Goal: Transaction & Acquisition: Book appointment/travel/reservation

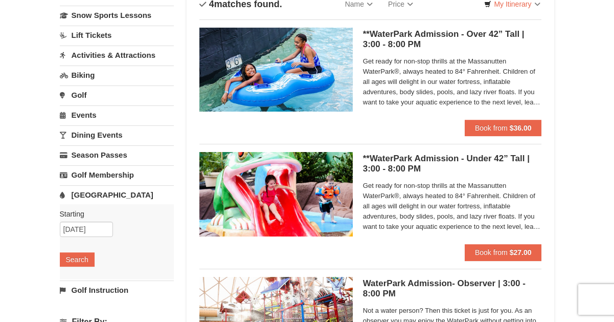
scroll to position [84, 0]
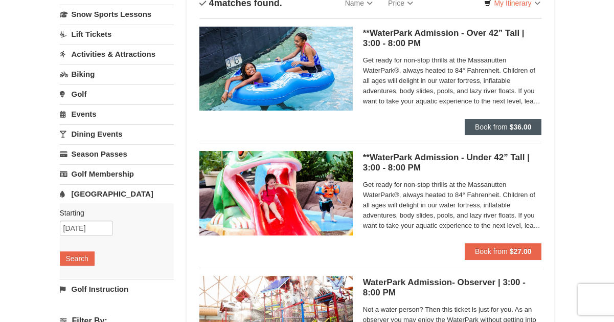
click at [507, 127] on span "Book from" at bounding box center [491, 127] width 33 height 8
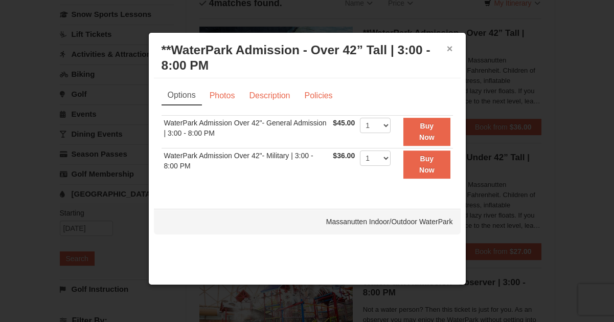
click at [449, 47] on button "×" at bounding box center [450, 48] width 6 height 10
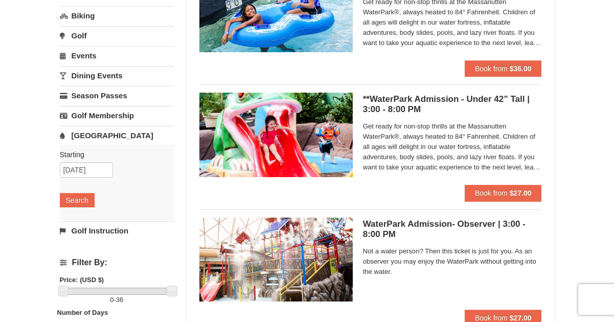
scroll to position [148, 0]
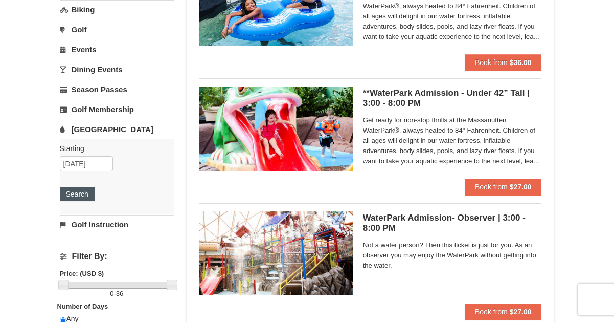
click at [80, 197] on button "Search" at bounding box center [77, 194] width 35 height 14
click at [596, 83] on div "× Categories List Filter My Itinerary Questions? 1-540-289-9441 Lodging Arrival…" at bounding box center [307, 184] width 614 height 592
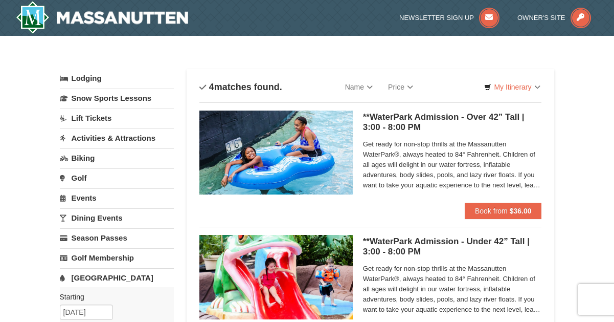
scroll to position [0, 0]
click at [425, 115] on h5 "**WaterPark Admission - Over 42” Tall | 3:00 - 8:00 PM Massanutten Indoor/Outdo…" at bounding box center [452, 122] width 179 height 20
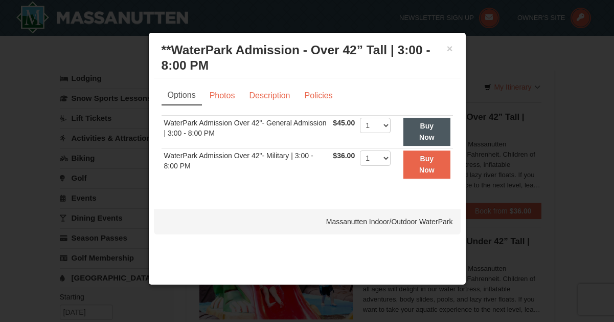
click at [416, 130] on button "Buy Now" at bounding box center [426, 132] width 47 height 28
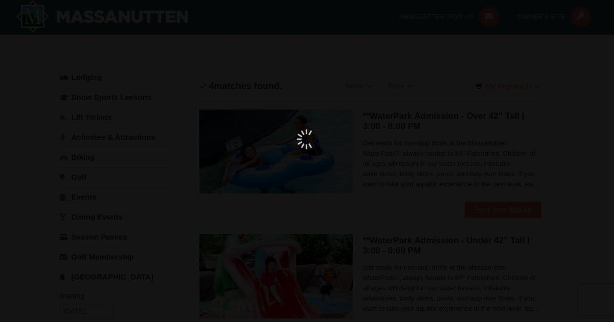
type input "[DATE]"
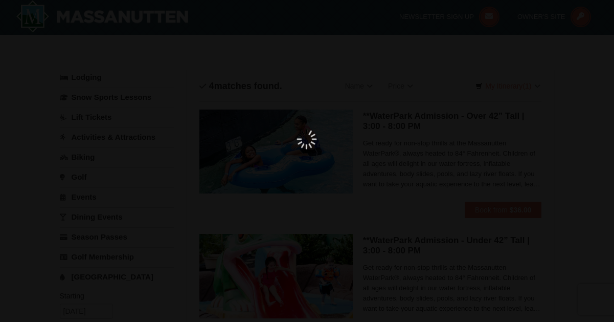
type input "[DATE]"
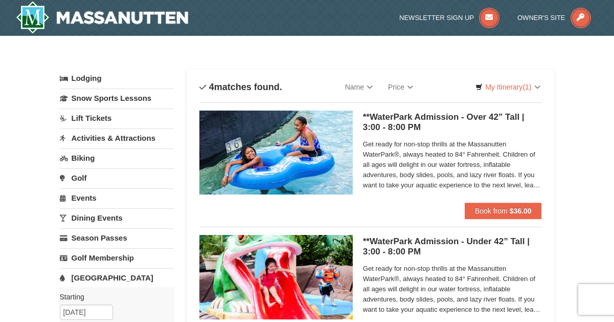
scroll to position [0, 0]
click at [131, 16] on img at bounding box center [102, 17] width 173 height 33
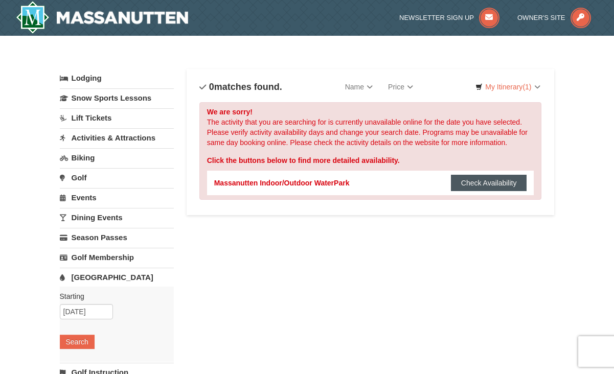
click at [489, 185] on button "Check Availability" at bounding box center [489, 183] width 76 height 16
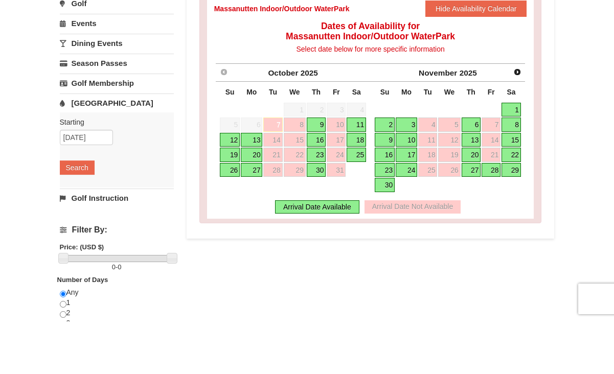
scroll to position [146, 0]
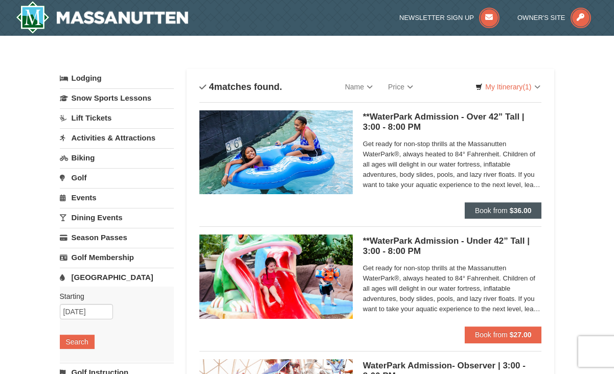
click at [504, 213] on span "Book from" at bounding box center [491, 211] width 33 height 8
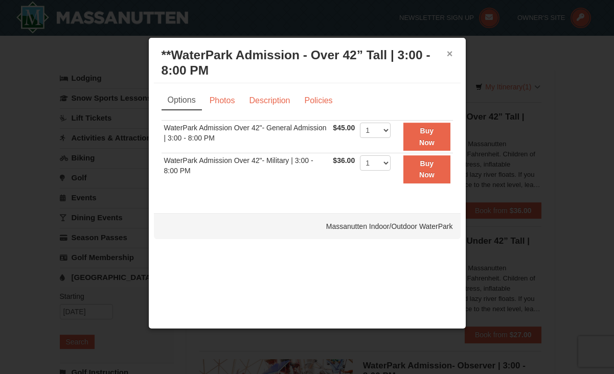
click at [451, 53] on button "×" at bounding box center [450, 54] width 6 height 10
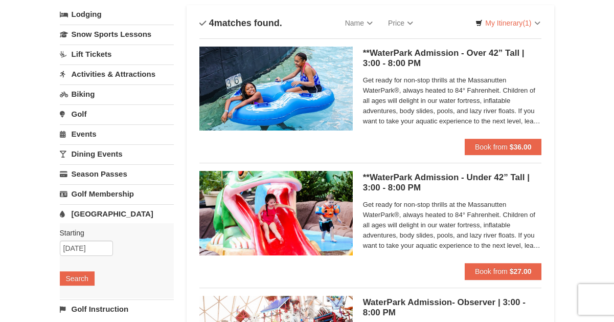
scroll to position [13, 0]
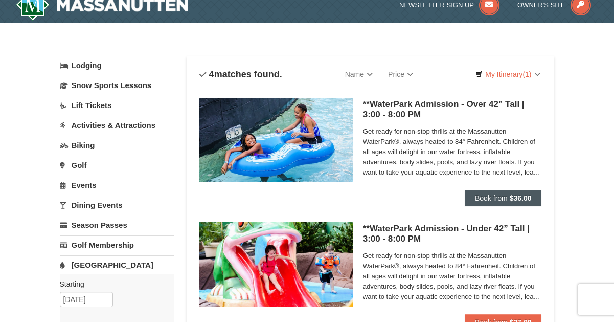
click at [507, 198] on span "Book from" at bounding box center [491, 198] width 33 height 8
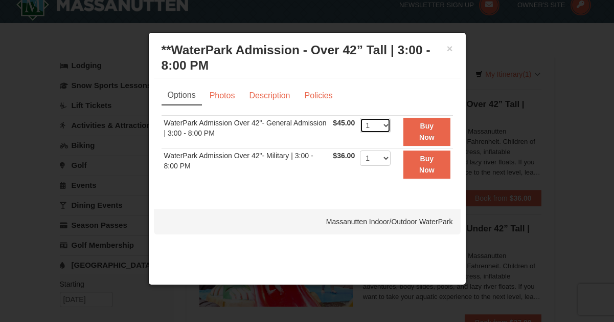
select select "5"
click at [435, 139] on strong "Buy Now" at bounding box center [426, 131] width 15 height 19
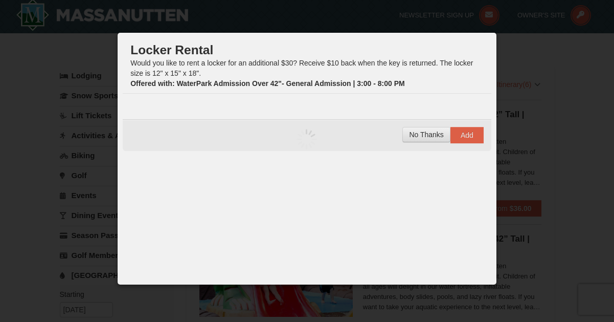
scroll to position [3, 0]
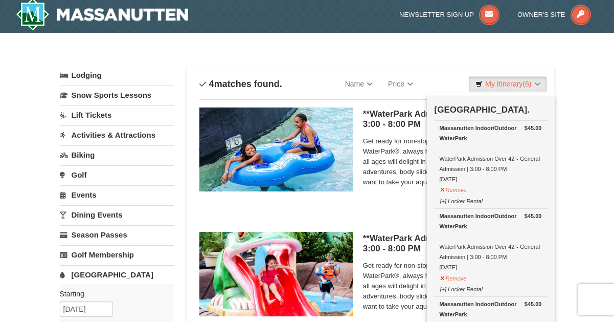
click at [389, 243] on h5 "**WaterPark Admission - Under 42” Tall | 3:00 - 8:00 PM Massanutten Indoor/Outd…" at bounding box center [452, 243] width 179 height 20
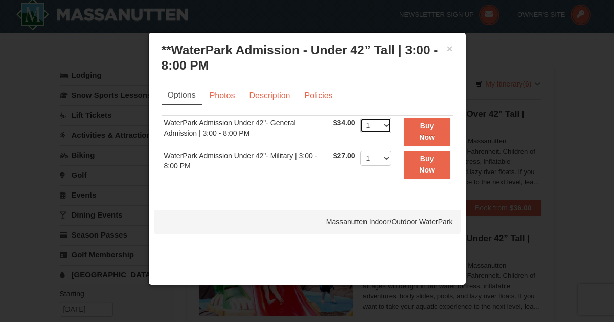
select select "3"
click at [425, 132] on strong "Buy Now" at bounding box center [426, 131] width 15 height 19
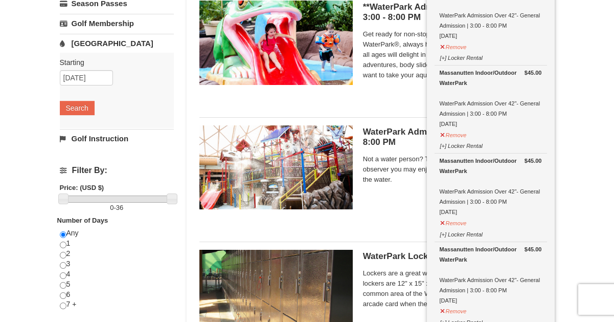
scroll to position [244, 0]
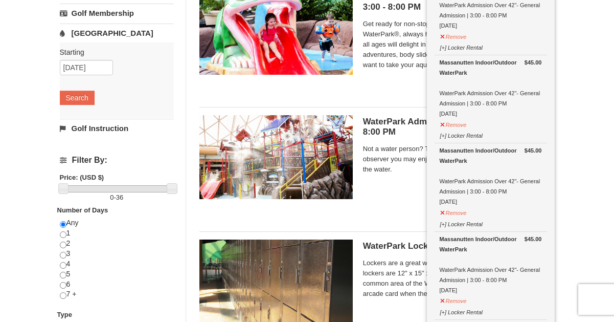
click at [381, 124] on h5 "WaterPark Admission- Observer | 3:00 - 8:00 PM Massanutten Indoor/Outdoor Water…" at bounding box center [452, 127] width 179 height 20
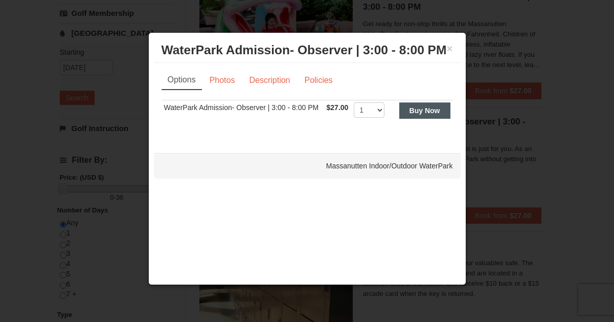
click at [417, 119] on button "Buy Now" at bounding box center [424, 110] width 51 height 16
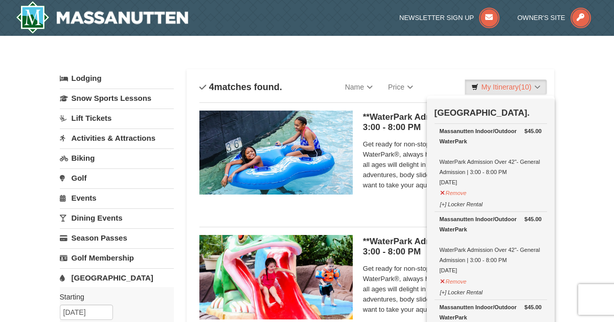
scroll to position [0, 0]
click at [447, 190] on button "Remove" at bounding box center [454, 191] width 28 height 13
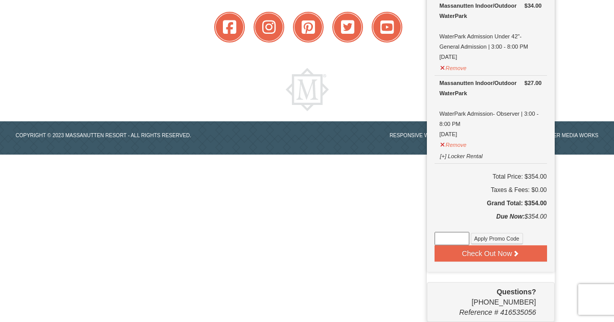
scroll to position [720, 0]
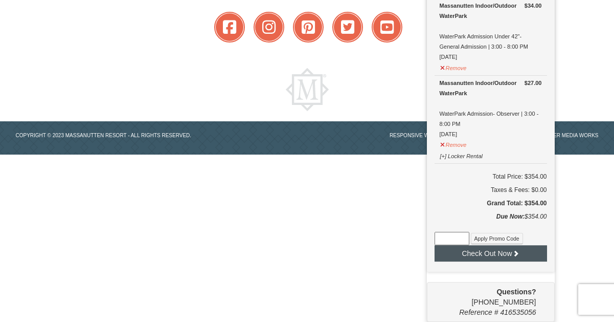
click at [503, 253] on button "Check Out Now" at bounding box center [491, 253] width 112 height 16
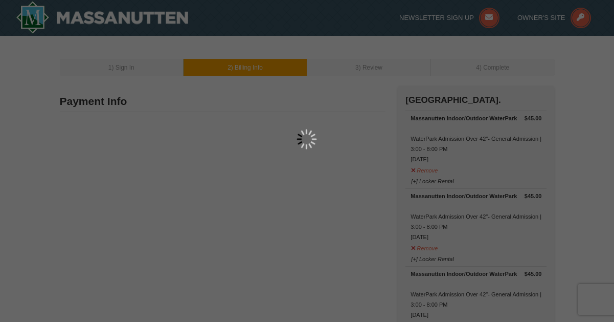
select select "61"
type input "[STREET_ADDRESS]"
type input "Mount Lawlry"
select select "AU"
type input "6050"
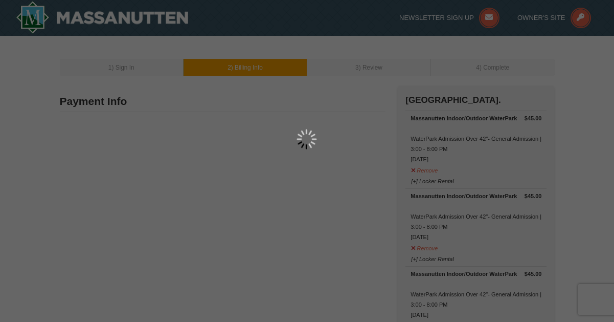
type input "406665119"
type input "[PERSON_NAME][EMAIL_ADDRESS][PERSON_NAME][DOMAIN_NAME]"
select select "WAX"
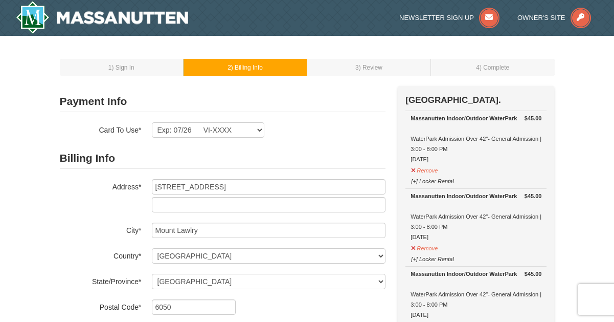
click at [270, 159] on h2 "Billing Info" at bounding box center [223, 158] width 326 height 21
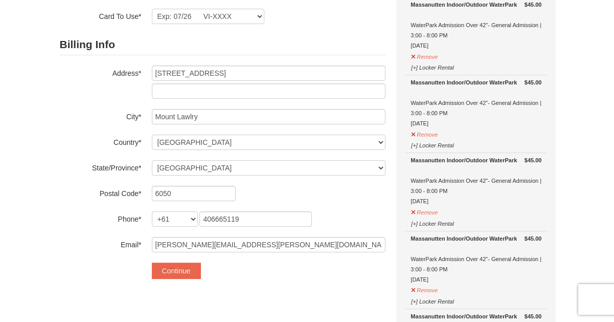
scroll to position [117, 0]
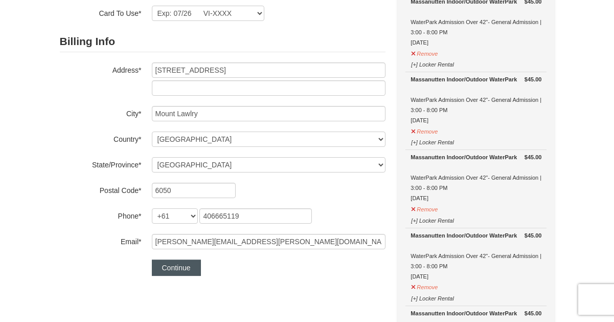
click at [180, 268] on button "Continue" at bounding box center [176, 267] width 49 height 16
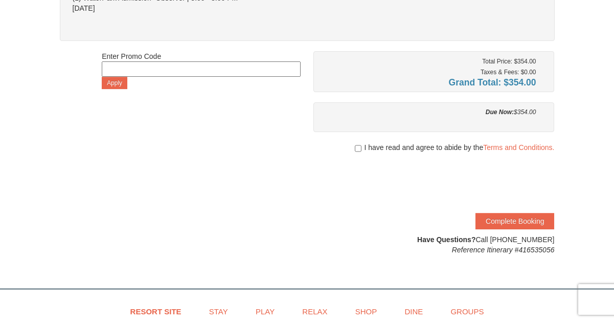
scroll to position [464, 0]
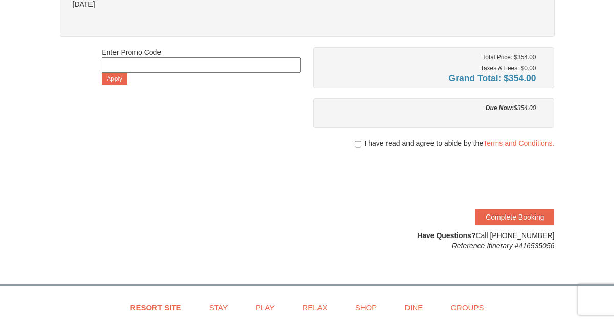
click at [357, 143] on input "checkbox" at bounding box center [358, 144] width 7 height 8
checkbox input "true"
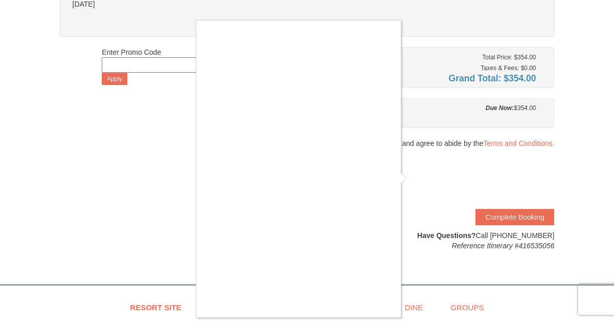
click at [527, 218] on div at bounding box center [307, 161] width 614 height 322
click at [488, 221] on div at bounding box center [307, 161] width 614 height 322
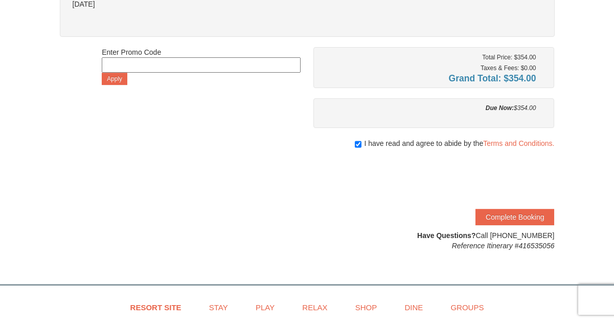
click at [488, 221] on button "Complete Booking" at bounding box center [514, 217] width 79 height 16
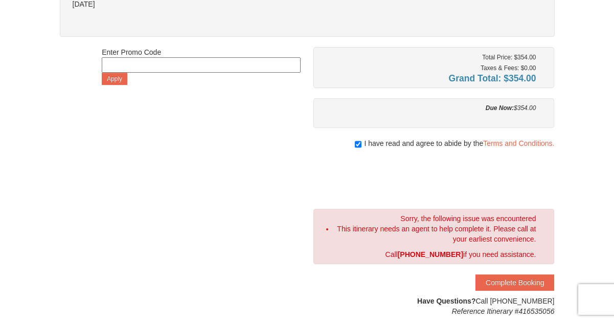
click at [376, 182] on div at bounding box center [433, 178] width 241 height 40
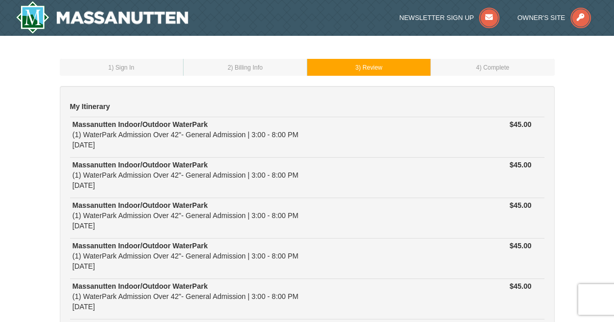
scroll to position [0, 0]
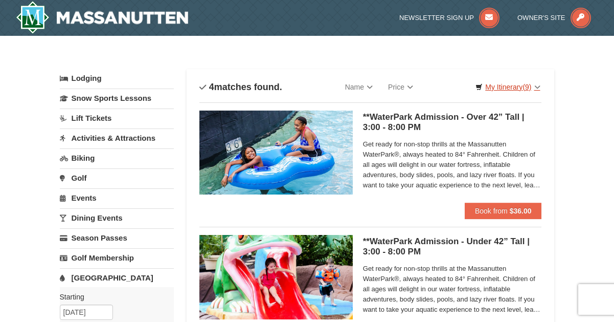
click at [536, 86] on link "My Itinerary (9)" at bounding box center [508, 86] width 78 height 15
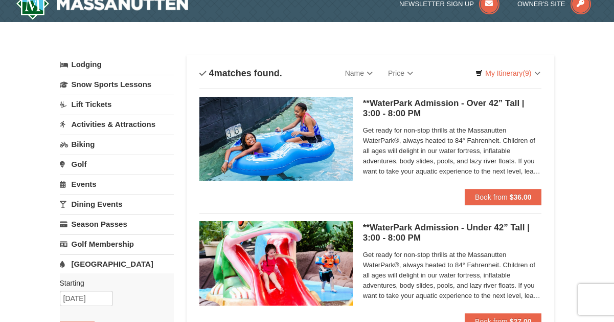
scroll to position [13, 0]
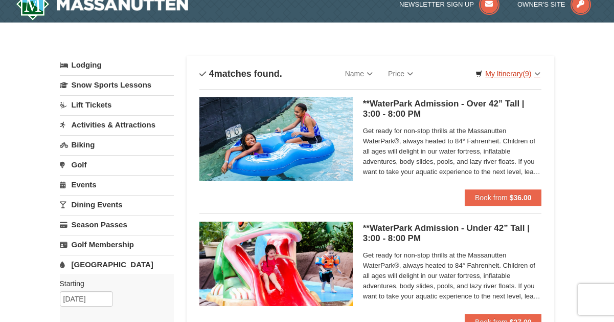
click at [510, 74] on link "My Itinerary (9)" at bounding box center [508, 73] width 78 height 15
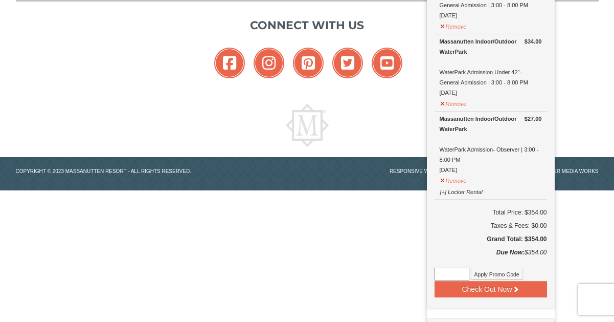
scroll to position [721, 0]
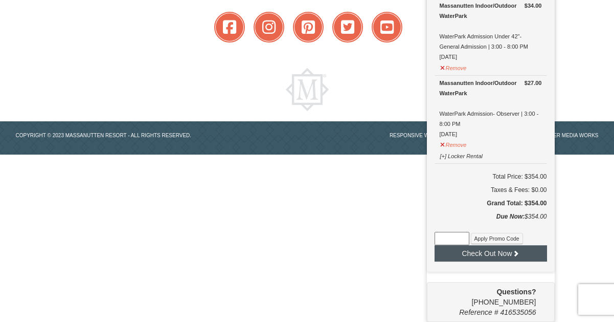
click at [482, 255] on button "Check Out Now" at bounding box center [491, 253] width 112 height 16
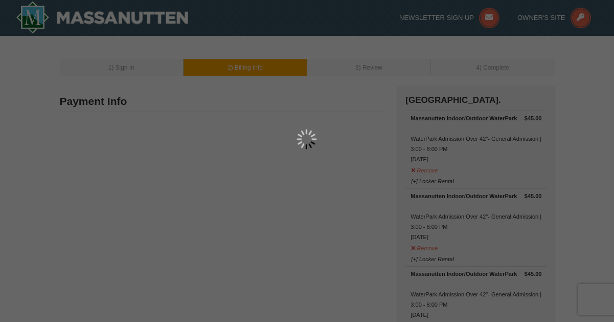
type input "33 Woodroyd Street"
type input "Mount Lawlry"
select select "AU"
type input "6050"
type input "406665119"
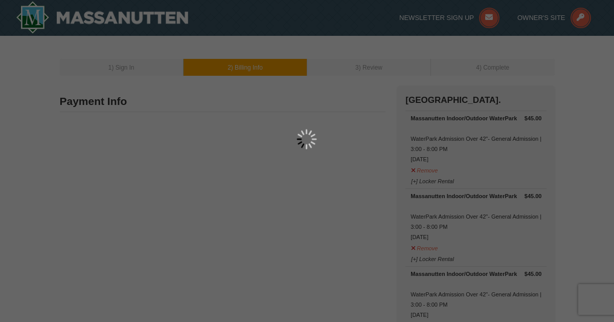
type input "[PERSON_NAME][EMAIL_ADDRESS][PERSON_NAME][DOMAIN_NAME]"
select select "WAX"
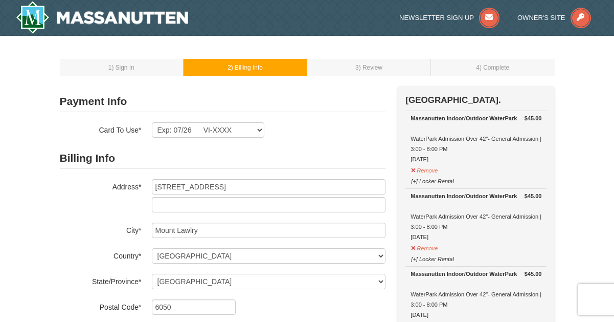
click at [278, 162] on h2 "Billing Info" at bounding box center [223, 158] width 326 height 21
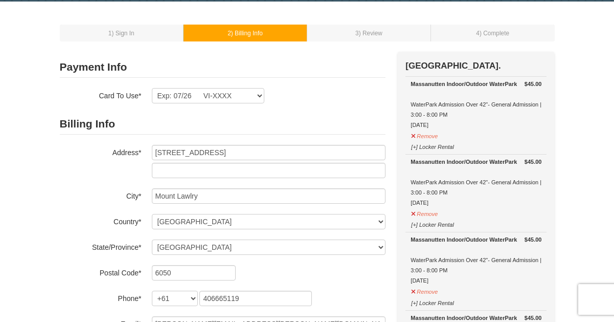
scroll to position [37, 0]
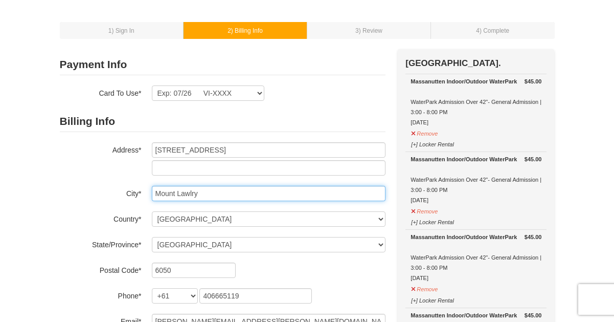
drag, startPoint x: 204, startPoint y: 190, endPoint x: 194, endPoint y: 192, distance: 10.9
type input "Mount Lawley"
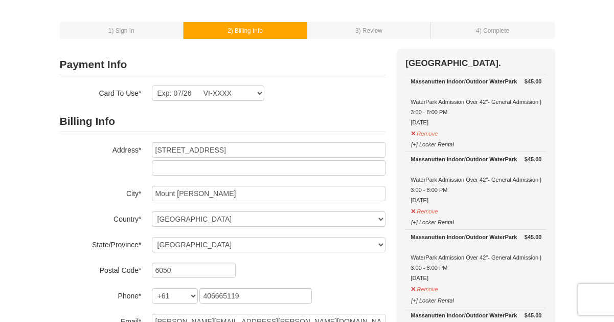
click at [63, 185] on div "Billing Info Address* 33 Woodroyd Street City* Mount Lawley Country* ----- Sele…" at bounding box center [223, 220] width 326 height 218
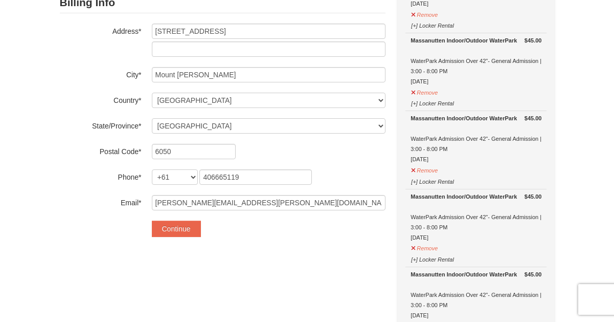
scroll to position [154, 0]
click at [183, 228] on button "Continue" at bounding box center [176, 229] width 49 height 16
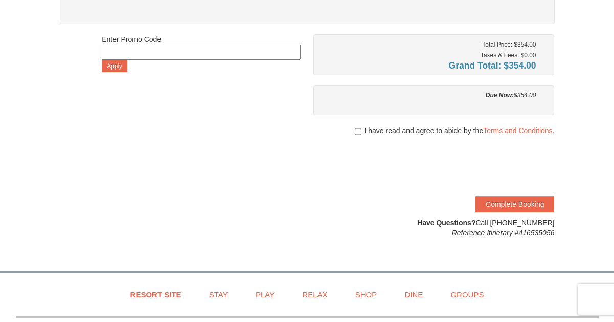
scroll to position [478, 0]
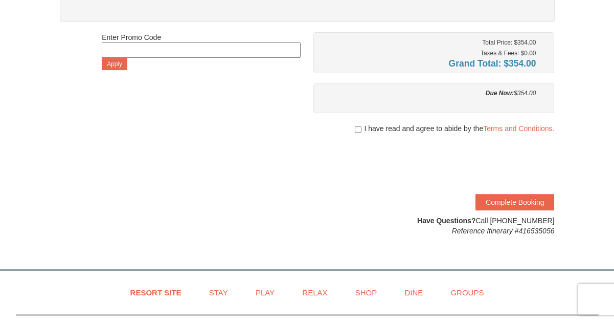
click at [358, 126] on input "checkbox" at bounding box center [358, 129] width 7 height 8
checkbox input "true"
click at [512, 202] on button "Complete Booking" at bounding box center [514, 202] width 79 height 16
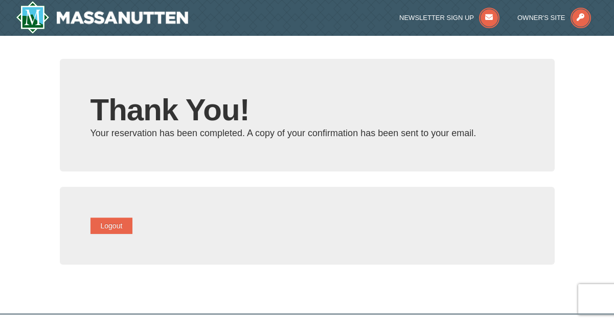
type input "[PERSON_NAME][EMAIL_ADDRESS][PERSON_NAME][DOMAIN_NAME]"
